Goal: Complete application form

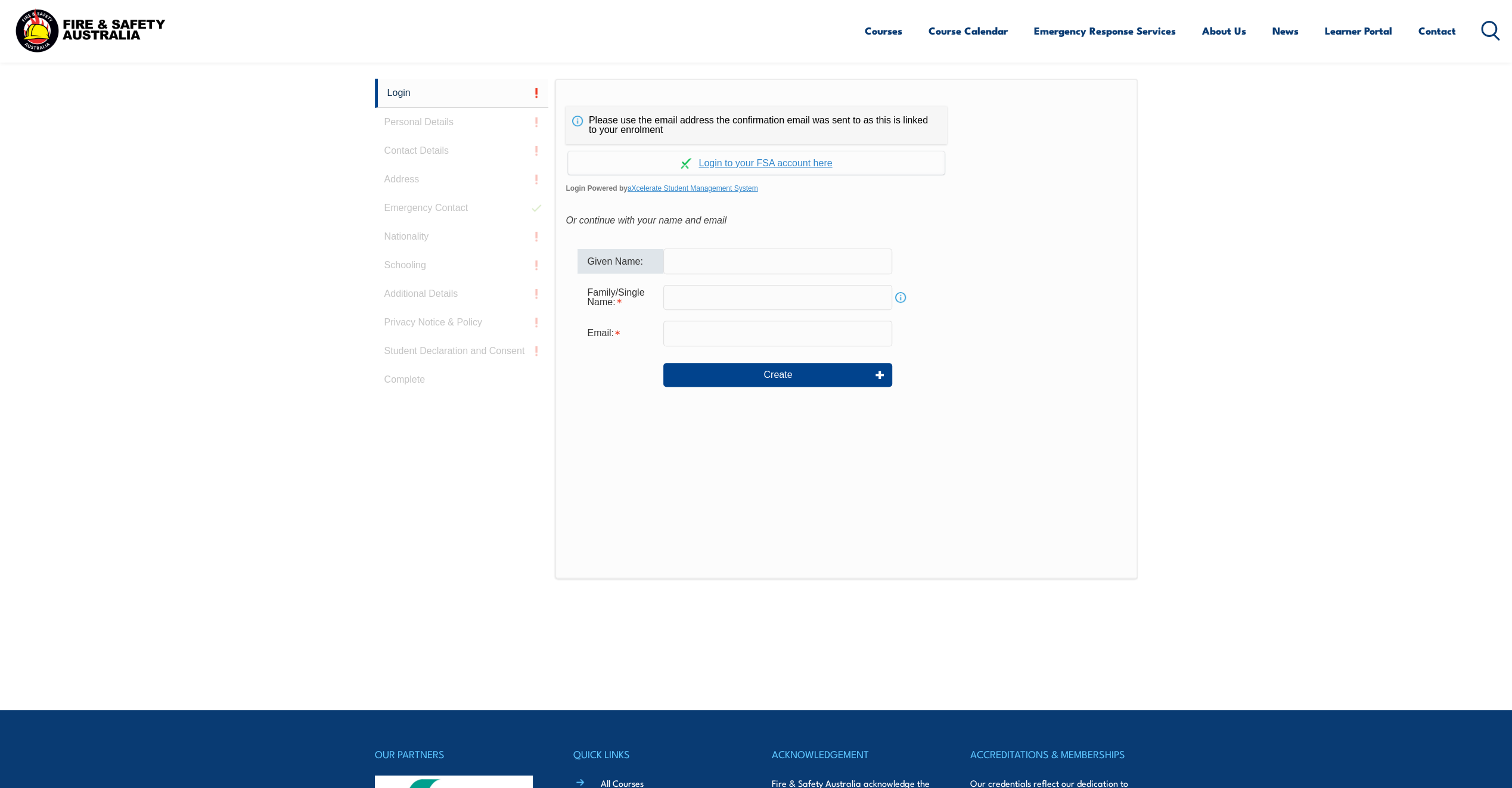
click at [683, 260] on input "text" at bounding box center [778, 261] width 229 height 25
type input "[PERSON_NAME]"
type input "Noy"
type input "[PERSON_NAME][EMAIL_ADDRESS][DOMAIN_NAME]"
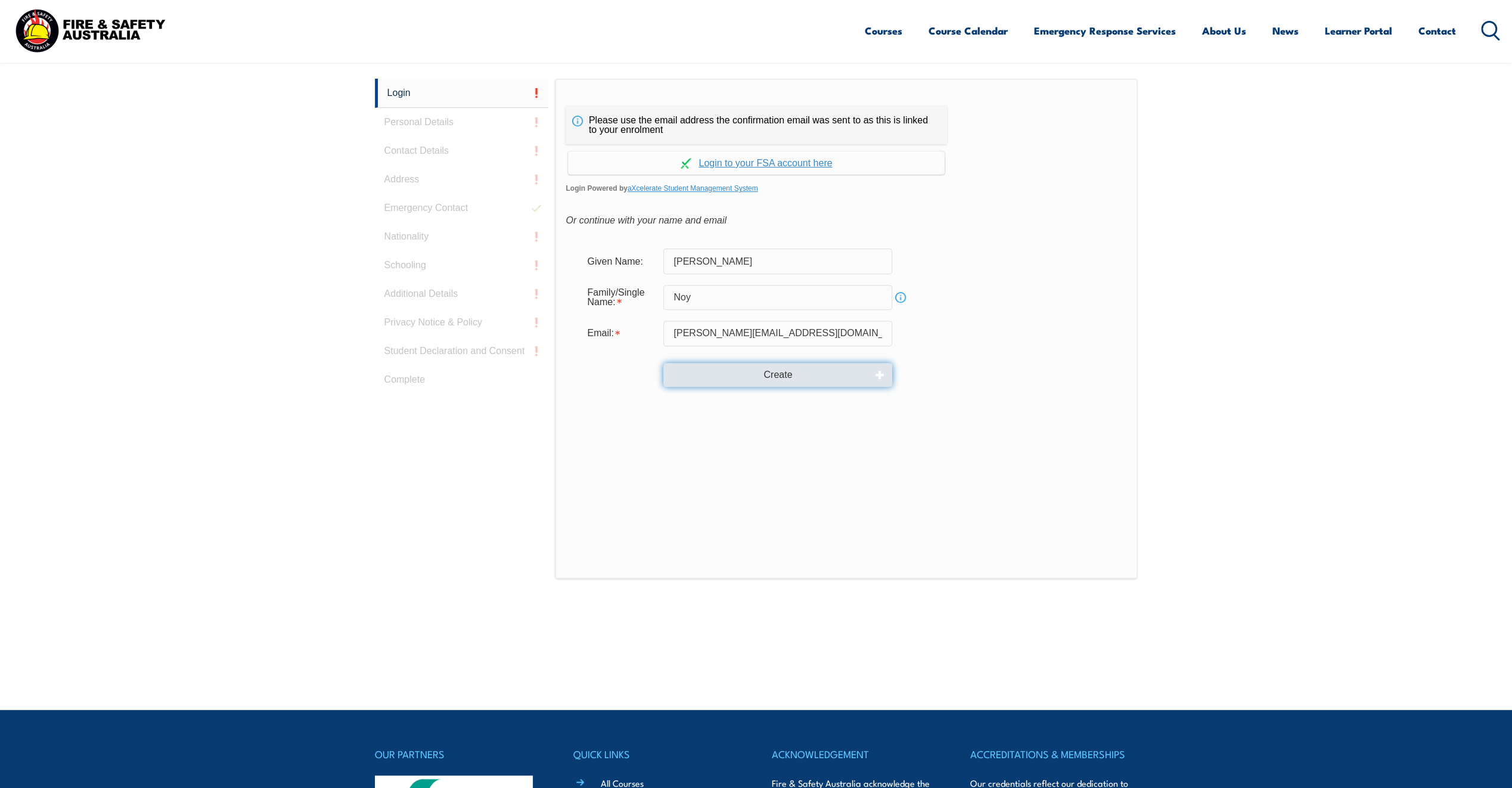
click at [723, 369] on button "Create" at bounding box center [778, 374] width 229 height 23
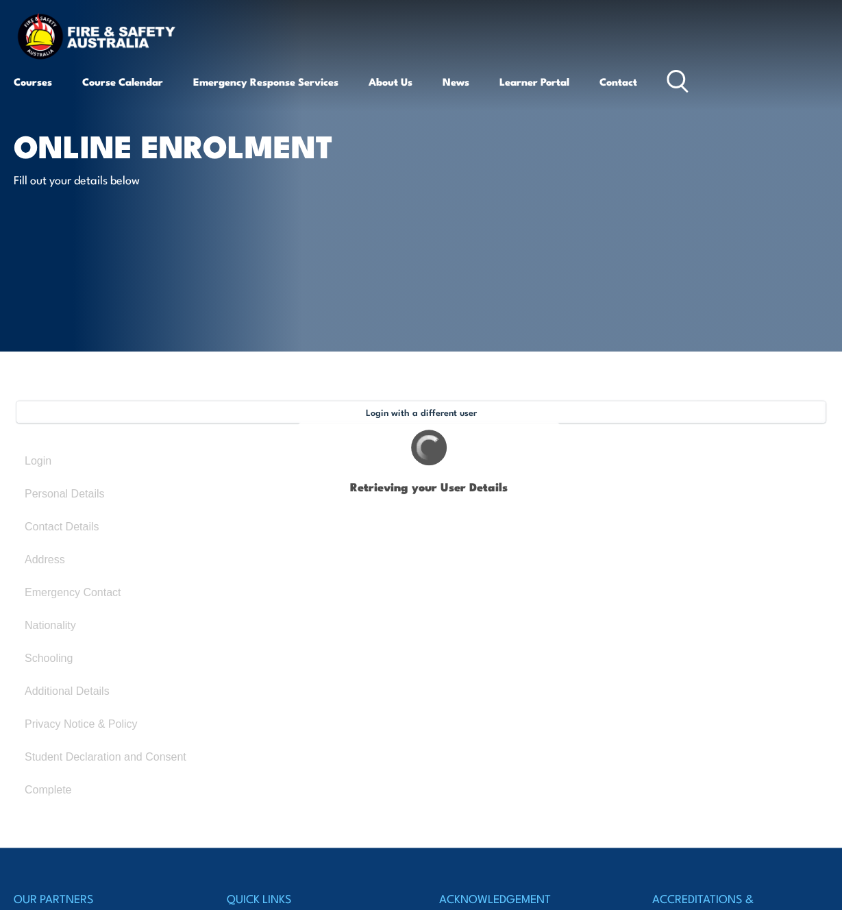
select select "Mrs"
type input "[PERSON_NAME]"
type input "Noy"
type input "April 1, 1969"
select select "F"
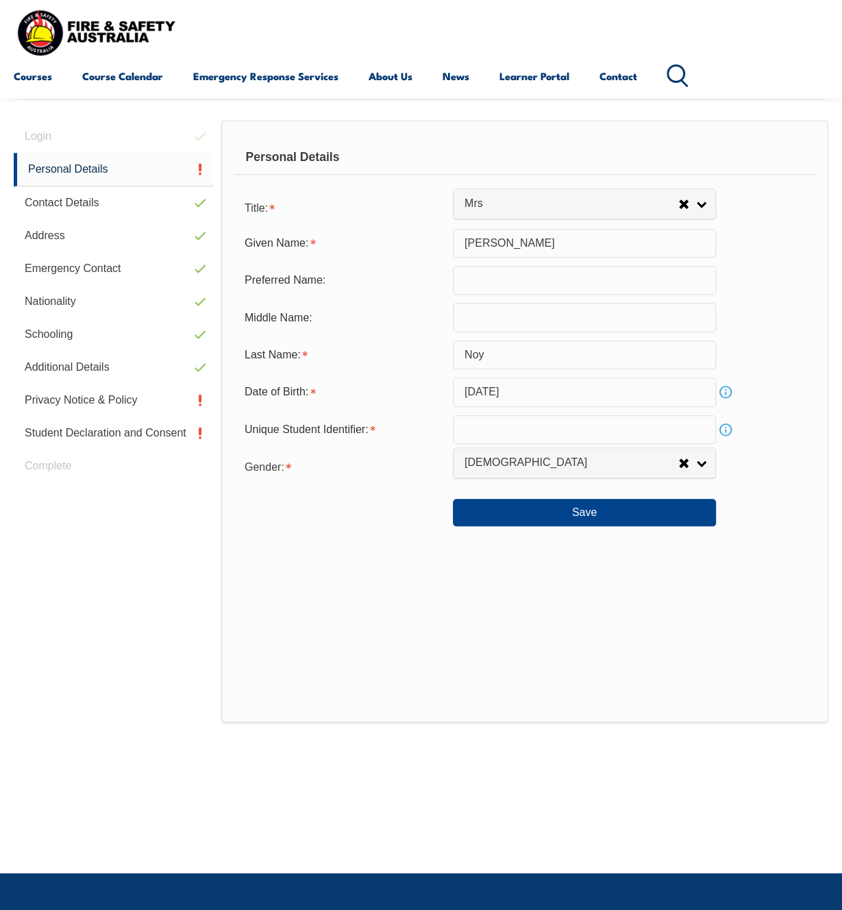
scroll to position [332, 0]
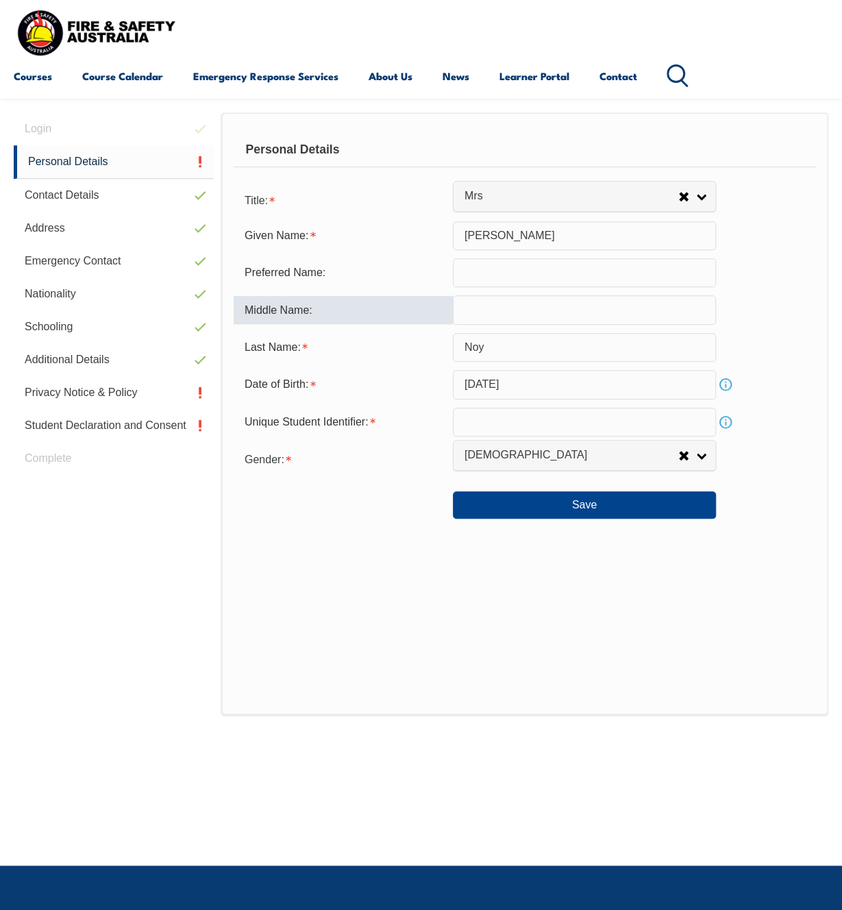
click at [478, 308] on input "text" at bounding box center [584, 309] width 263 height 29
type input "Anne"
click at [723, 423] on link "Info" at bounding box center [725, 421] width 19 height 19
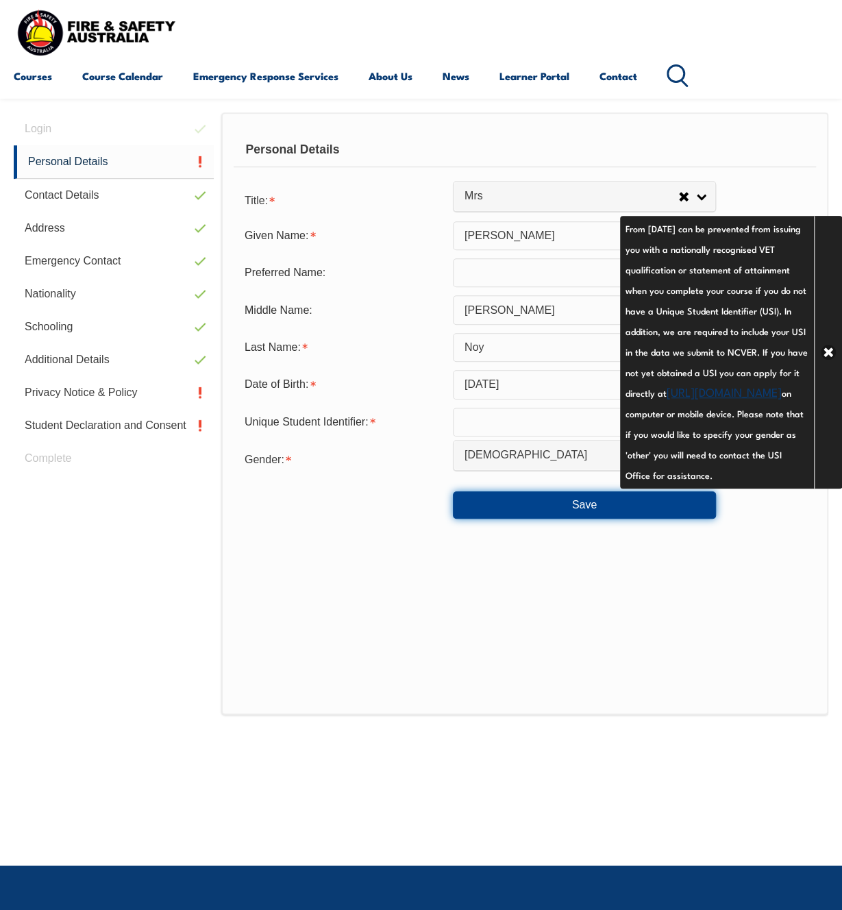
click at [521, 503] on button "Save" at bounding box center [584, 504] width 263 height 27
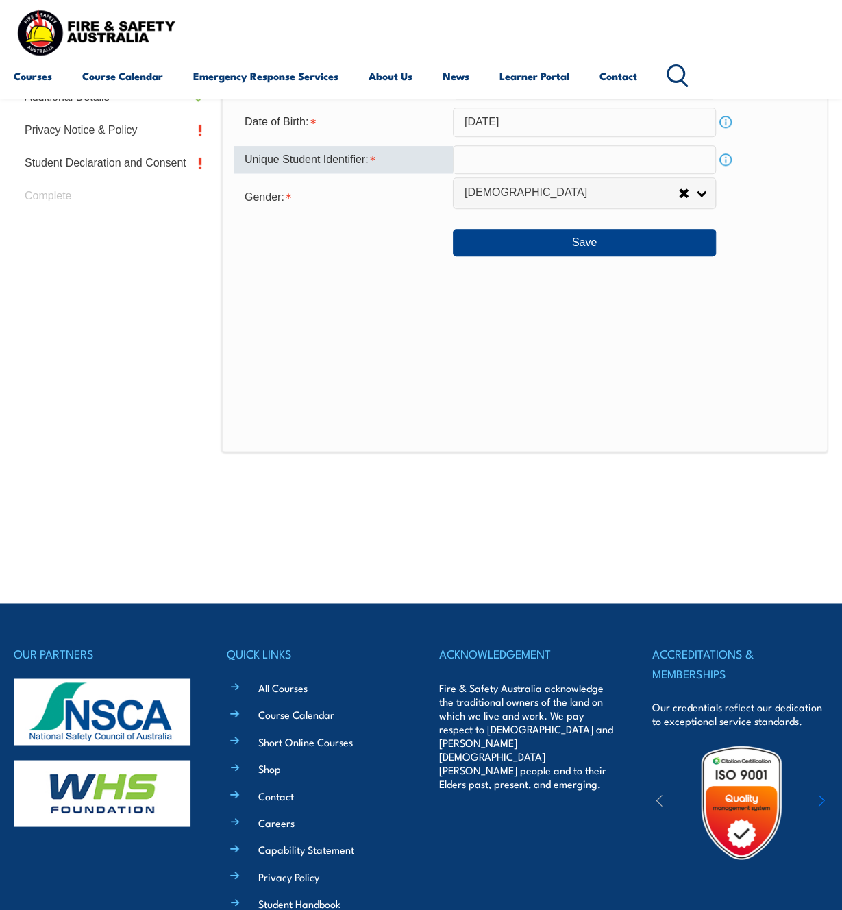
scroll to position [397, 0]
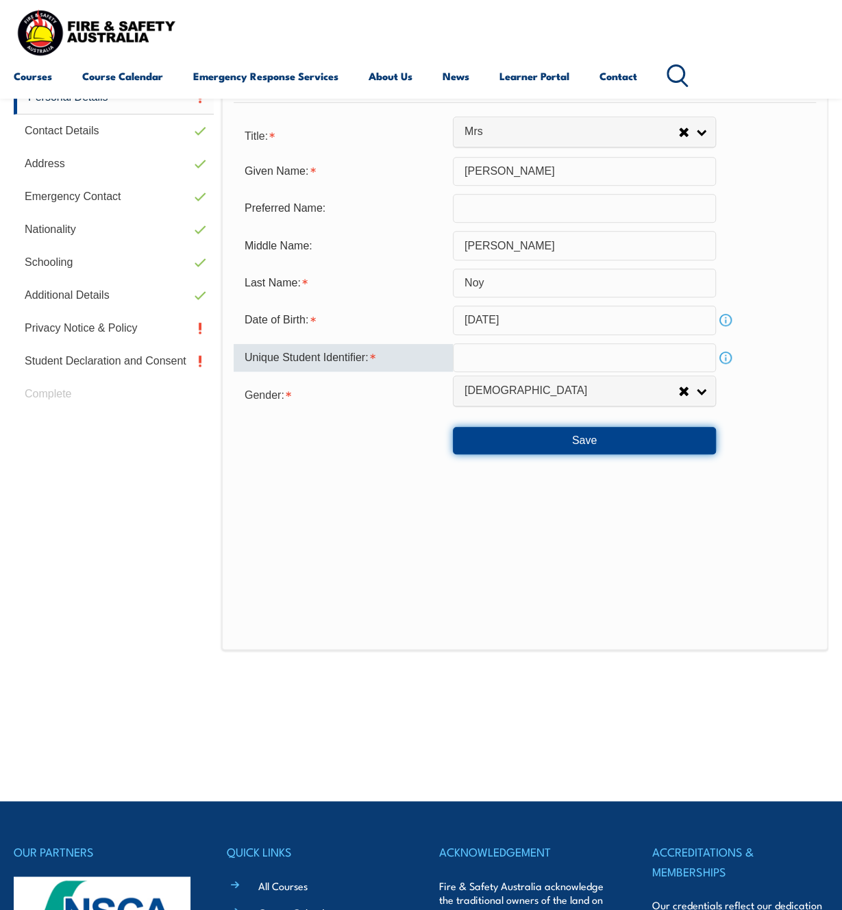
click at [524, 441] on button "Save" at bounding box center [584, 440] width 263 height 27
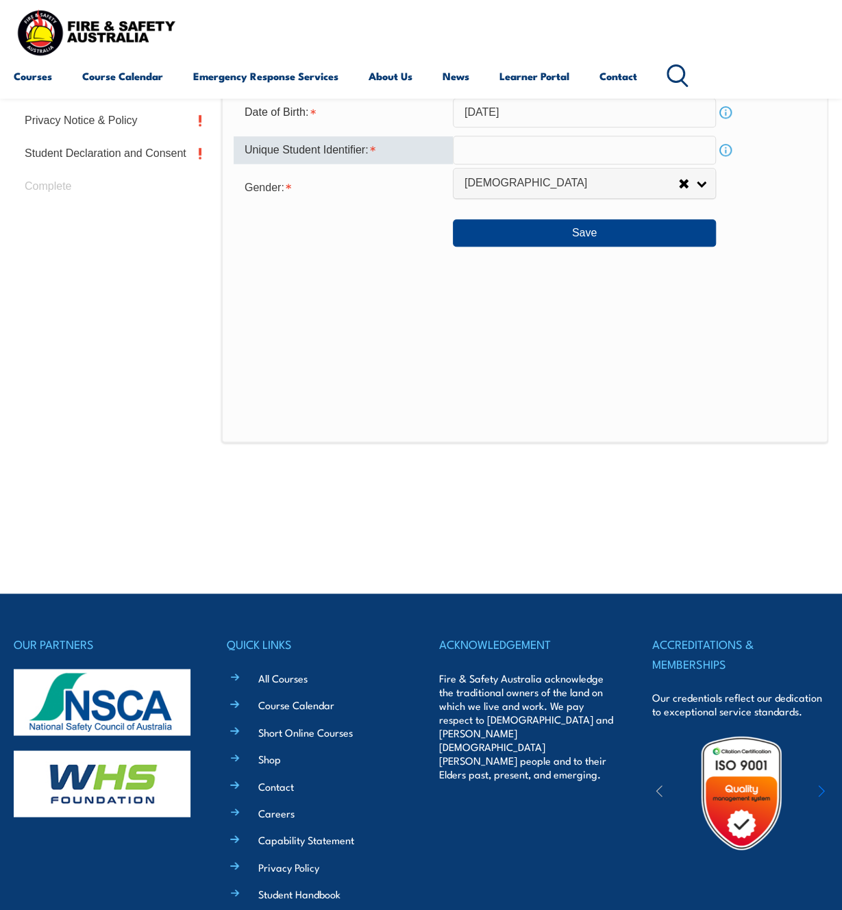
scroll to position [602, 0]
